Goal: Task Accomplishment & Management: Use online tool/utility

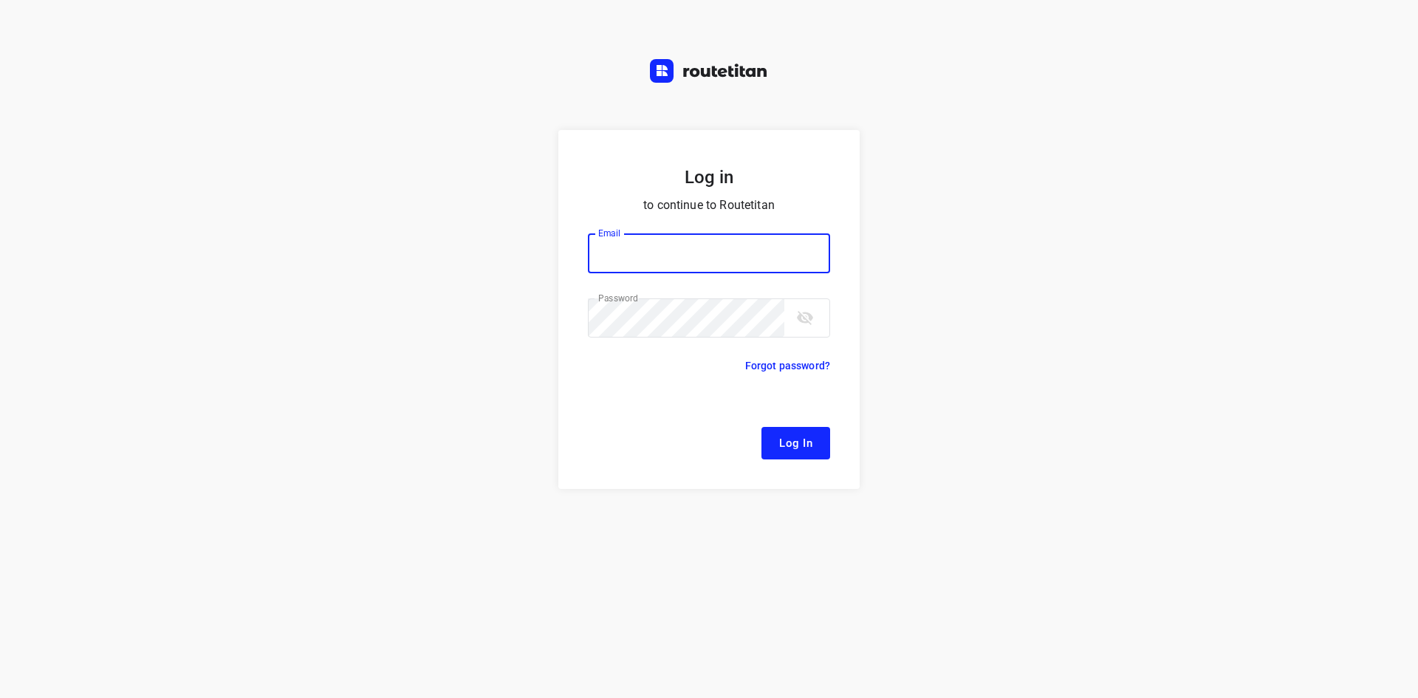
type input "[EMAIL_ADDRESS][DOMAIN_NAME]"
click at [795, 464] on form "Log in to continue to Routetitan Email [EMAIL_ADDRESS][DOMAIN_NAME] Email ​ Pas…" at bounding box center [708, 309] width 301 height 359
click at [795, 453] on span "Log In" at bounding box center [795, 443] width 33 height 19
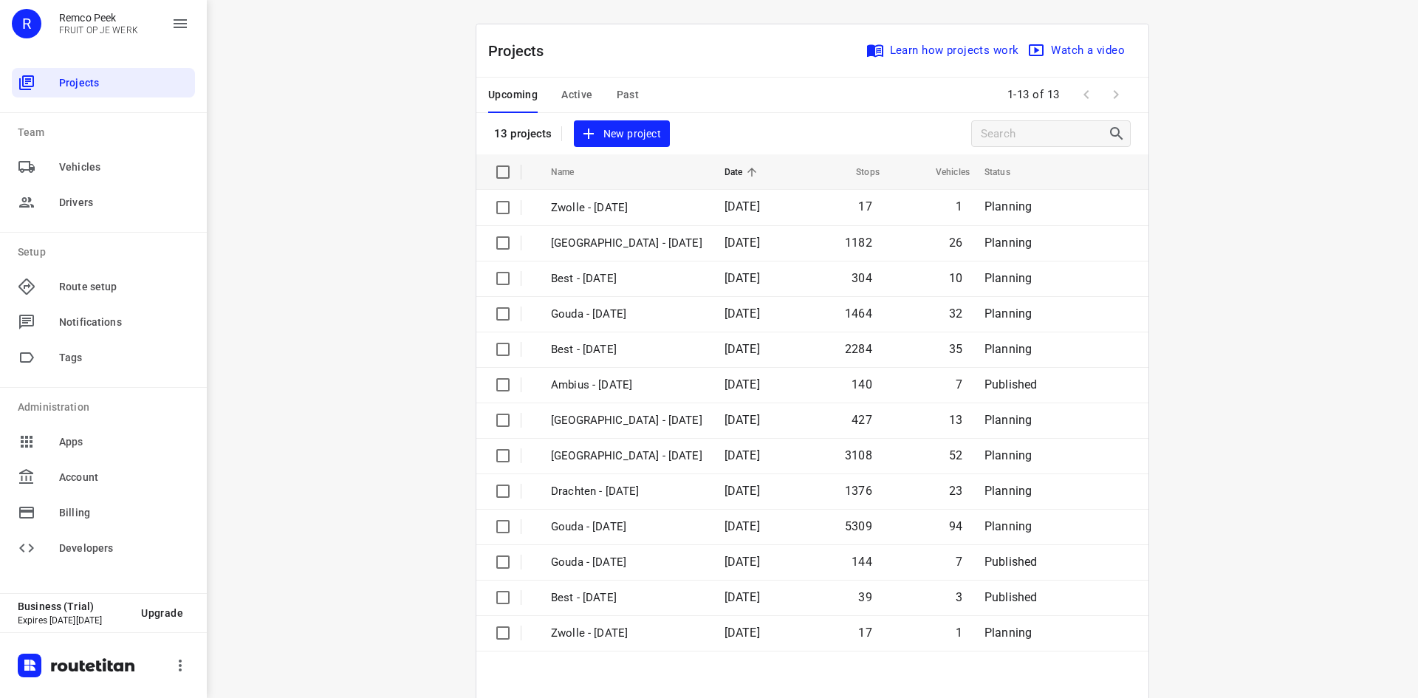
click at [581, 88] on span "Active" at bounding box center [576, 95] width 31 height 18
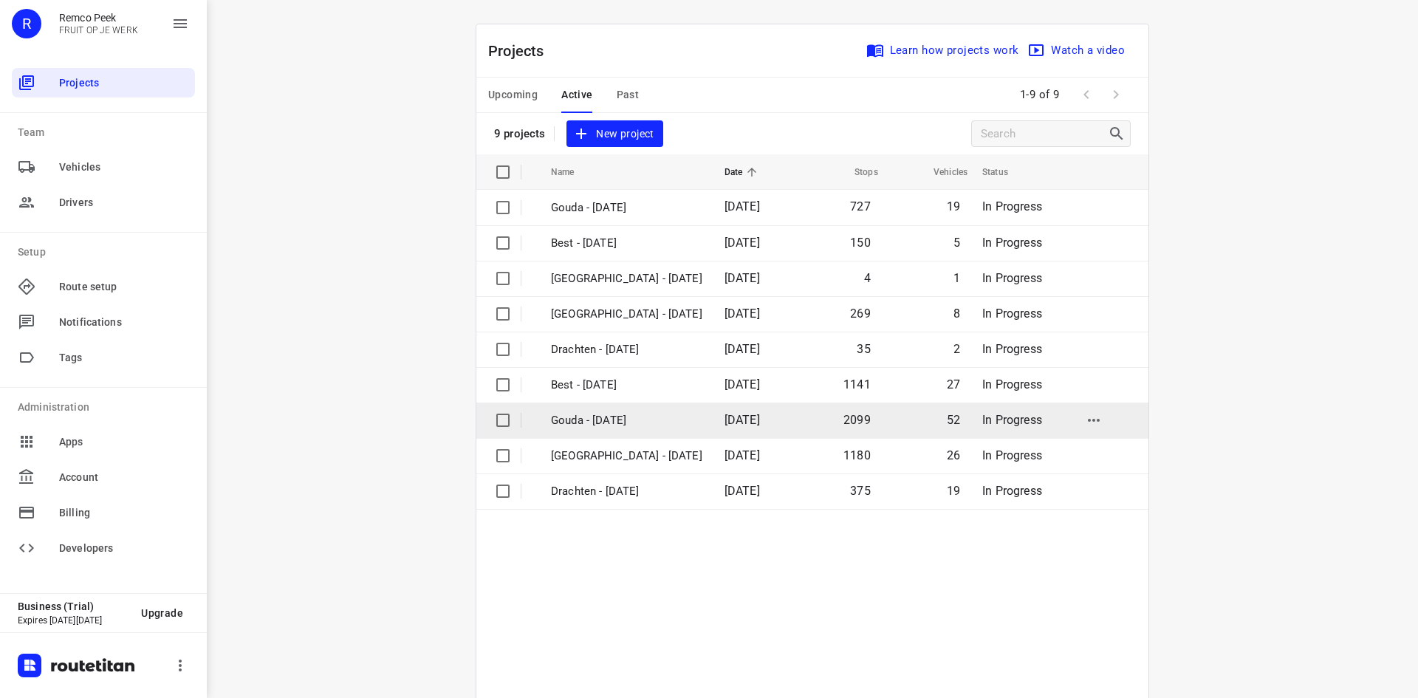
click at [599, 420] on p "Gouda - [DATE]" at bounding box center [626, 420] width 151 height 17
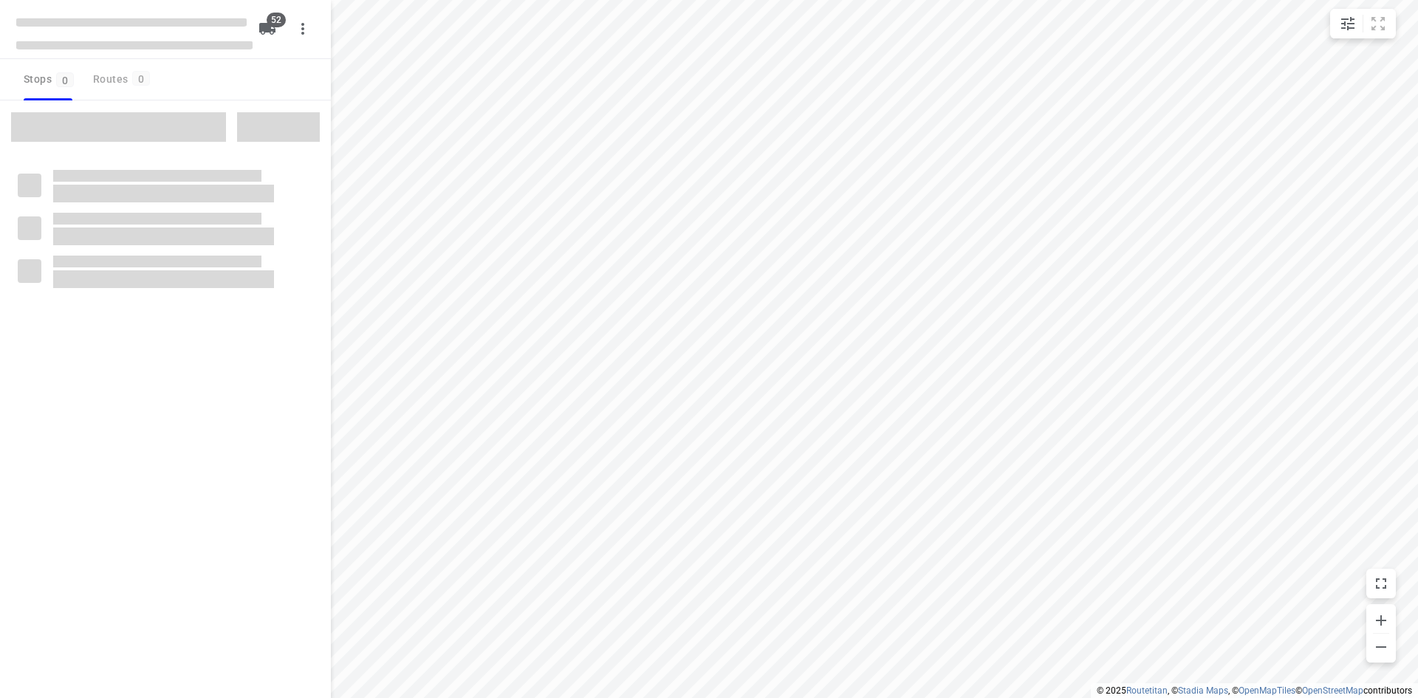
checkbox input "true"
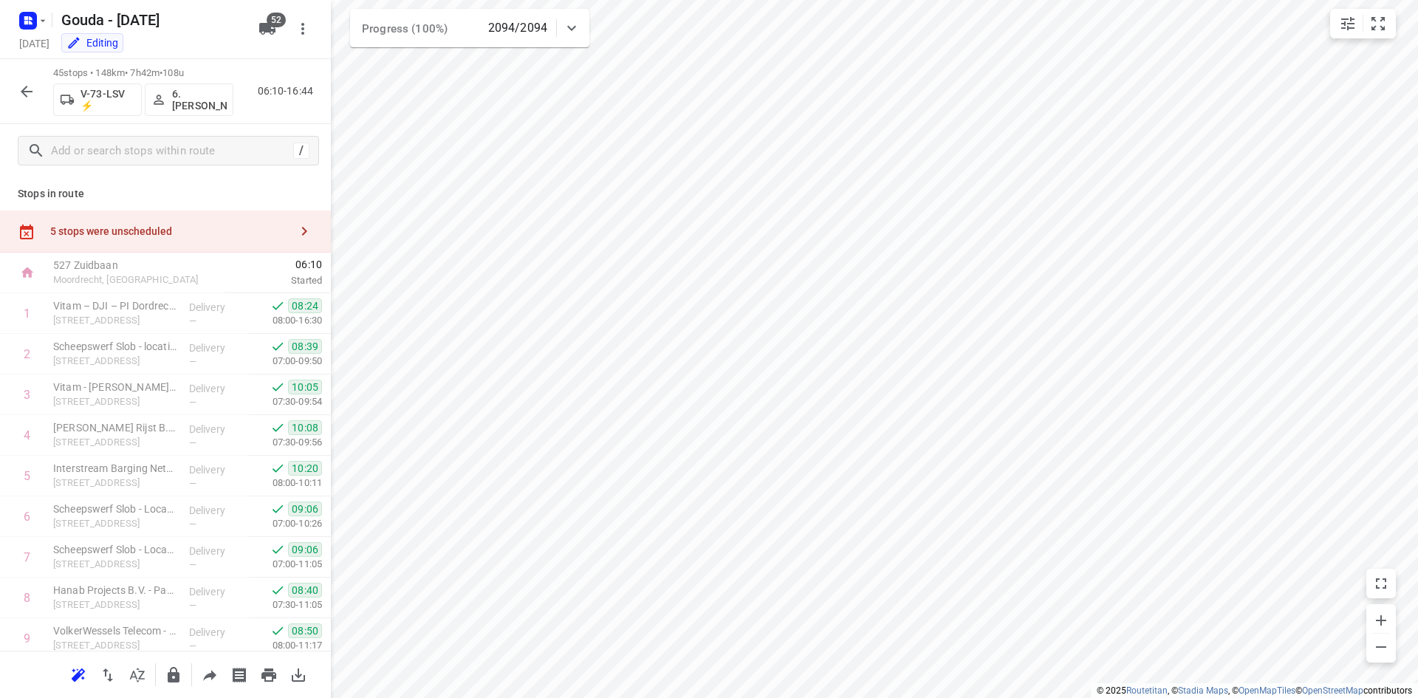
click at [21, 89] on icon "button" at bounding box center [27, 92] width 18 height 18
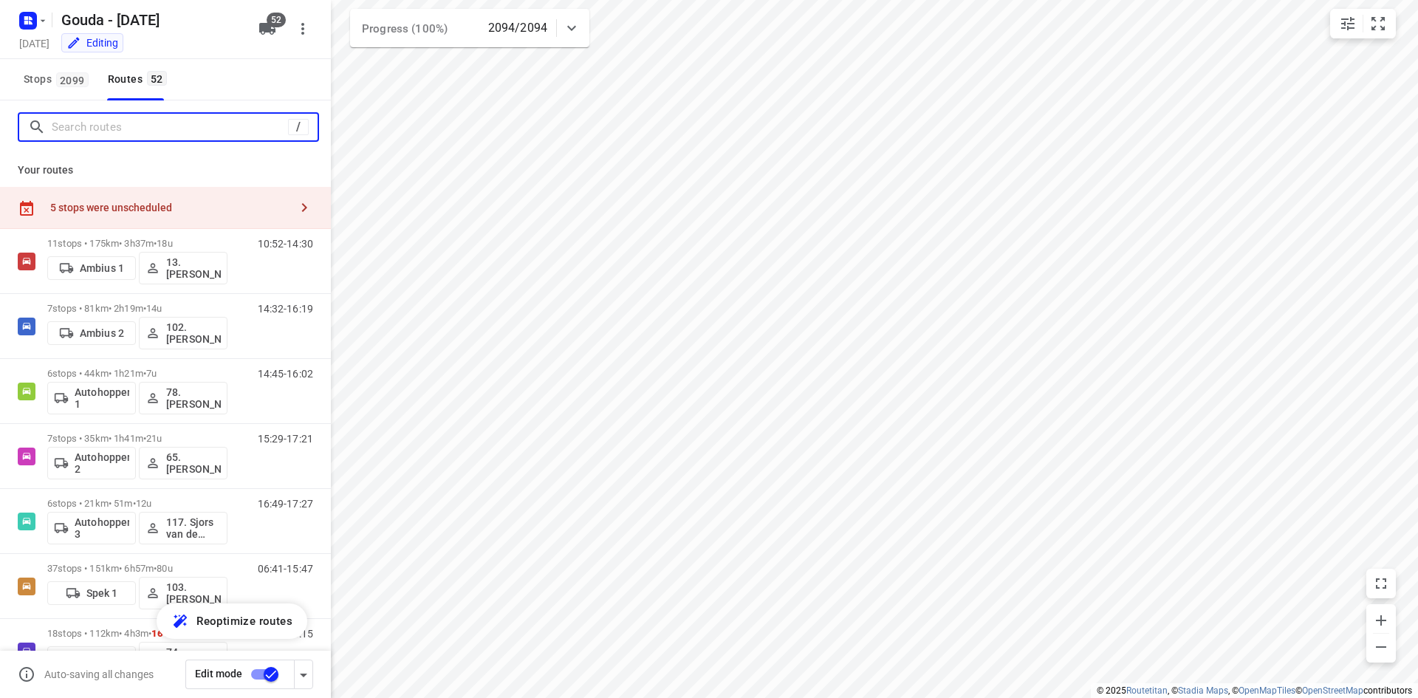
click at [130, 126] on input "Search routes" at bounding box center [170, 127] width 236 height 23
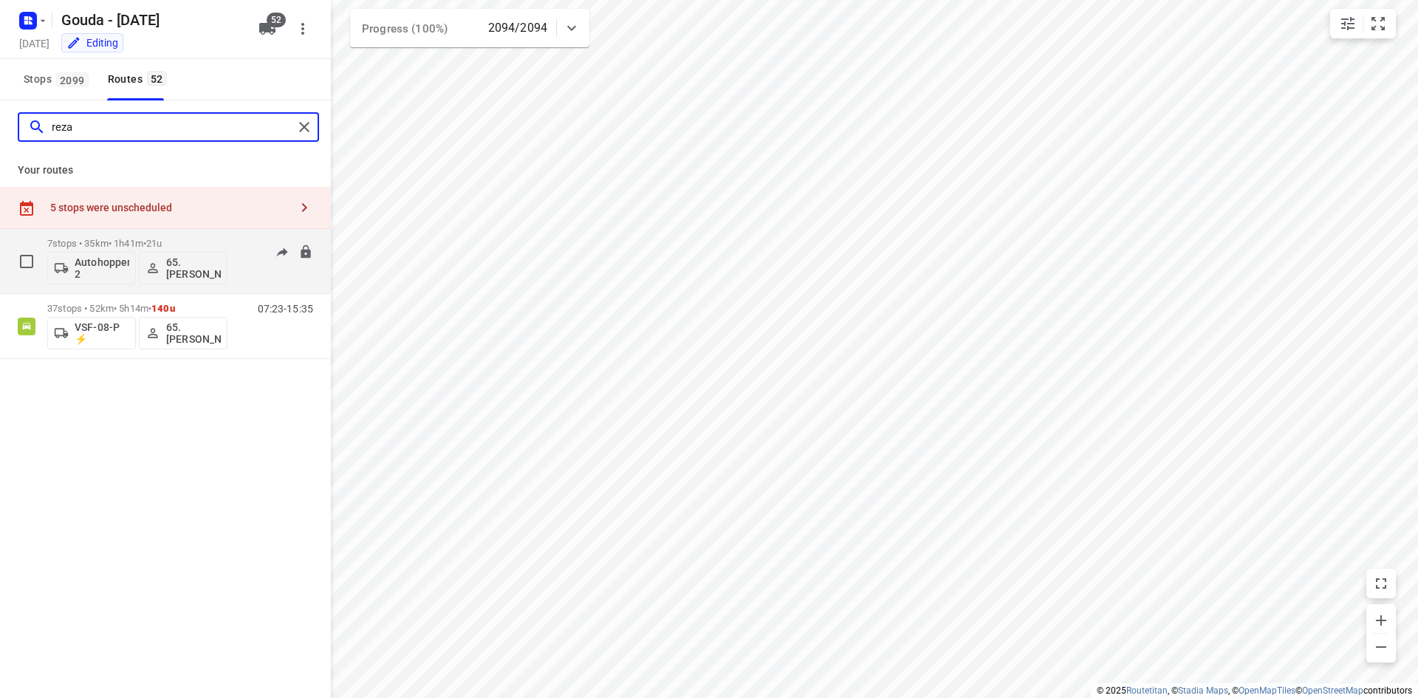
type input "reza"
click at [235, 253] on div "7 stops • 35km • 1h41m • 21u Autohopper 2 65. [PERSON_NAME] 15:29-17:21" at bounding box center [189, 260] width 284 height 61
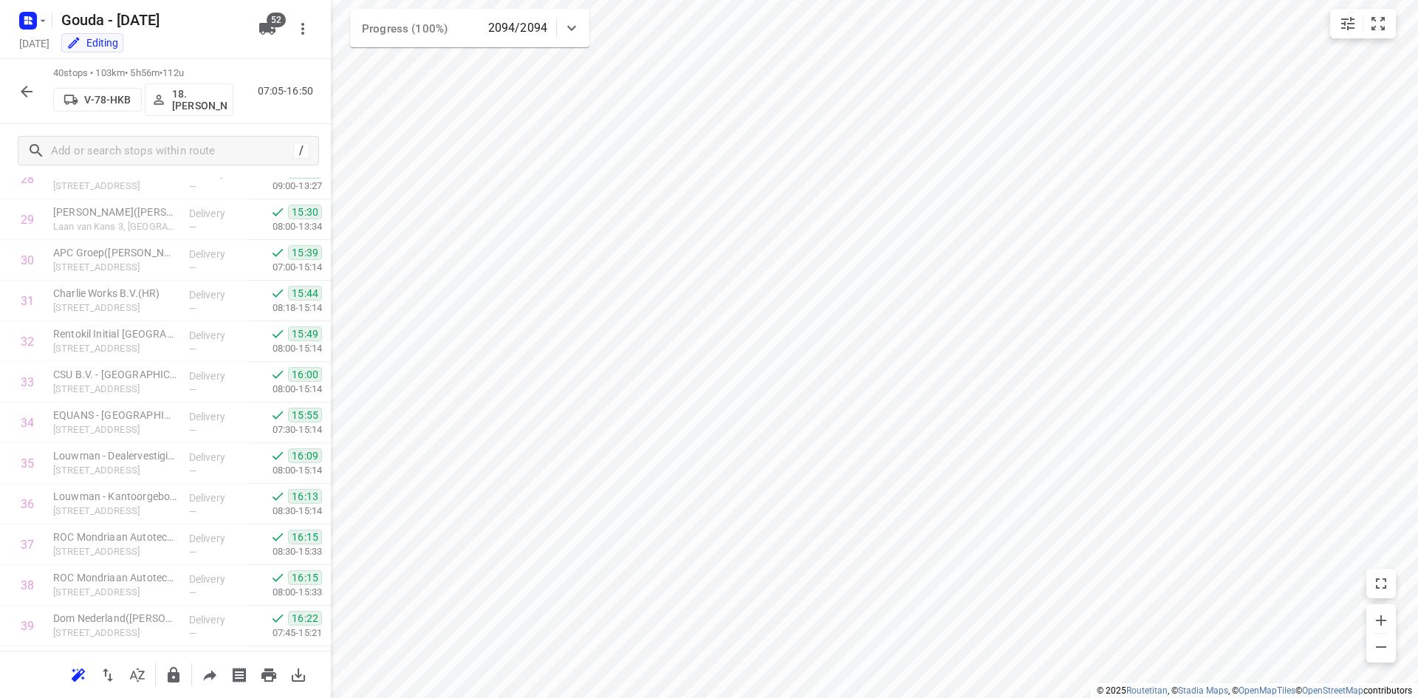
scroll to position [1308, 0]
